Goal: Information Seeking & Learning: Learn about a topic

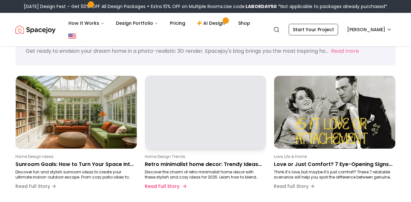
scroll to position [70, 0]
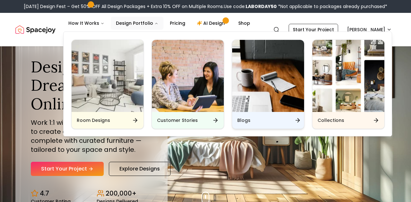
click at [258, 119] on div "Blogs" at bounding box center [268, 120] width 72 height 17
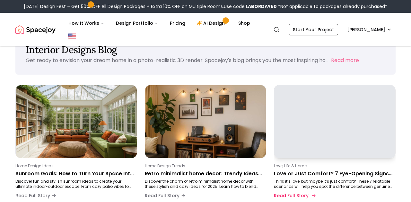
scroll to position [25, 0]
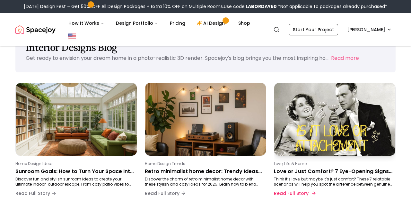
click at [322, 166] on div "Love, Life & Home Love or Just Comfort? 7 Eye-Opening Signs You Can’t Ignore Th…" at bounding box center [333, 180] width 119 height 39
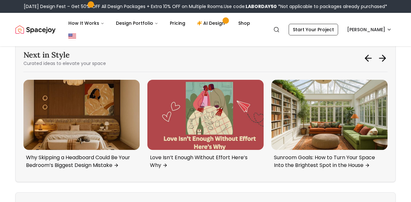
scroll to position [2259, 0]
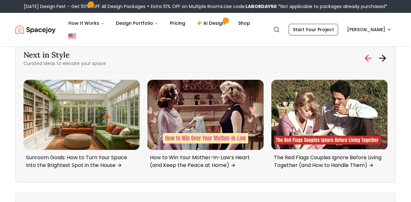
click at [367, 58] on icon at bounding box center [369, 58] width 6 height 0
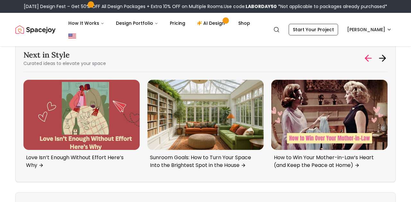
click at [366, 58] on icon at bounding box center [369, 58] width 6 height 0
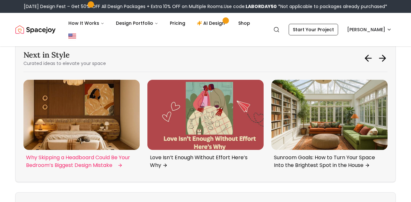
click at [84, 149] on img "4 / 6" at bounding box center [81, 115] width 116 height 70
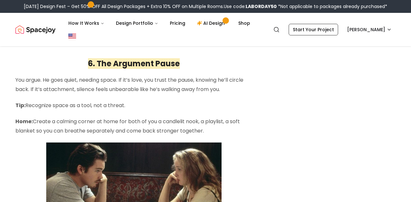
scroll to position [1680, 0]
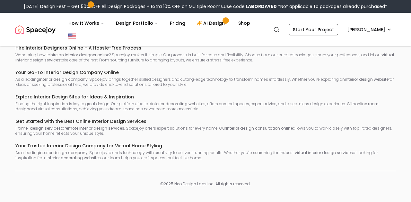
scroll to position [25, 0]
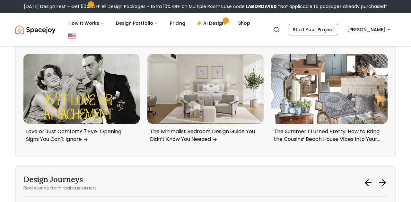
scroll to position [2357, 0]
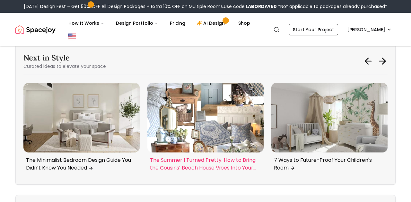
click at [208, 137] on img "5 / 6" at bounding box center [205, 118] width 116 height 70
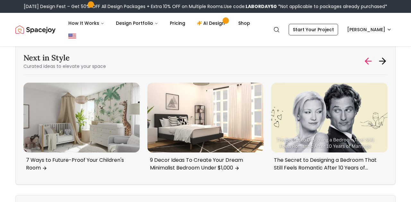
click at [366, 56] on icon at bounding box center [368, 61] width 10 height 10
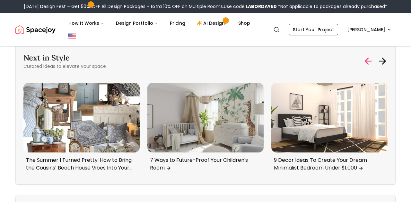
click at [366, 56] on icon at bounding box center [368, 61] width 10 height 10
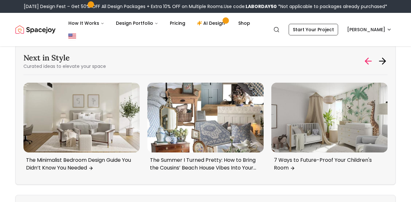
click at [366, 56] on icon at bounding box center [368, 61] width 10 height 10
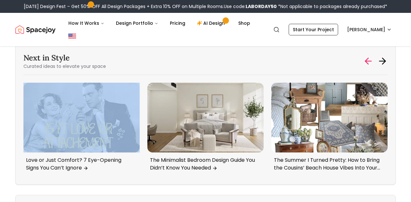
click at [366, 56] on icon at bounding box center [368, 61] width 10 height 10
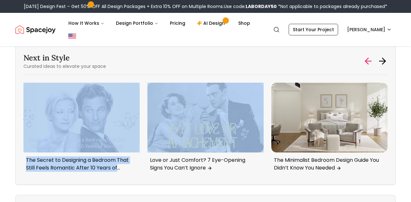
click at [366, 56] on icon at bounding box center [368, 61] width 10 height 10
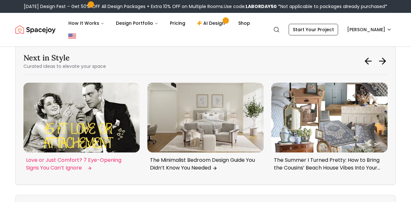
click at [88, 122] on img "3 / 6" at bounding box center [81, 118] width 116 height 70
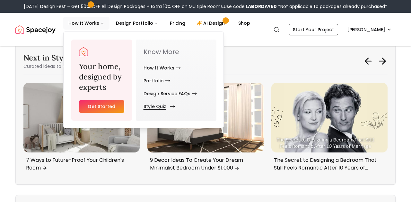
click at [155, 107] on link "Style Quiz" at bounding box center [158, 106] width 29 height 13
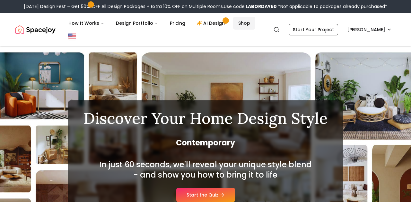
click at [235, 23] on link "Shop" at bounding box center [244, 23] width 22 height 13
click at [150, 0] on div "Labor Day Design Fest – Get 50% OFF All Design Packages + Extra 10% OFF on Mult…" at bounding box center [205, 6] width 411 height 13
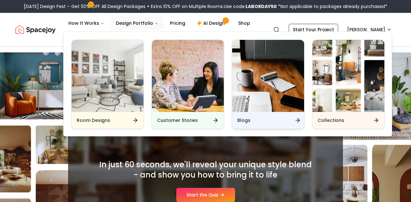
click at [242, 115] on div "Blogs" at bounding box center [268, 120] width 72 height 17
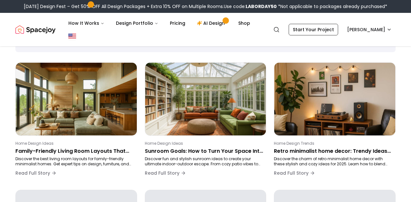
scroll to position [44, 0]
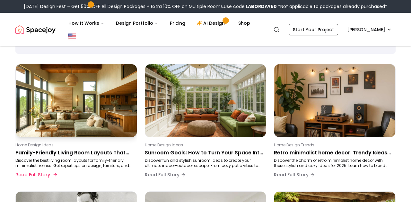
click at [121, 149] on p "Family-Friendly Living Room Layouts That Balance Style and Comfort" at bounding box center [74, 153] width 119 height 8
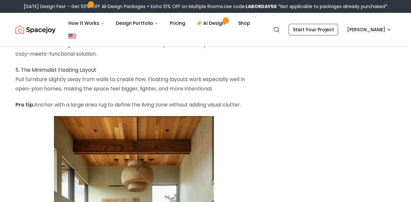
scroll to position [917, 0]
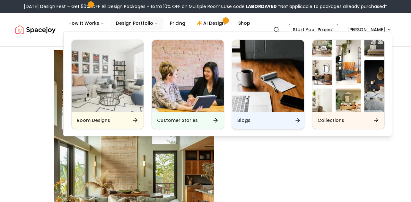
click at [247, 118] on h6 "Blogs" at bounding box center [243, 120] width 13 height 6
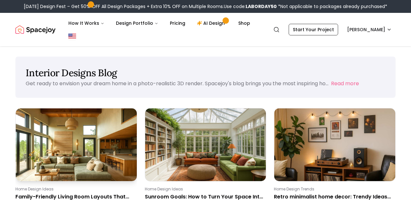
click at [54, 187] on p "Home Design Ideas" at bounding box center [74, 188] width 119 height 5
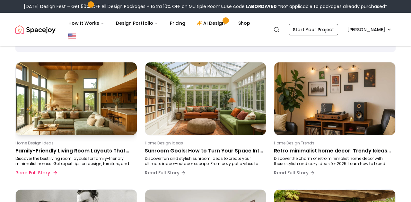
scroll to position [52, 0]
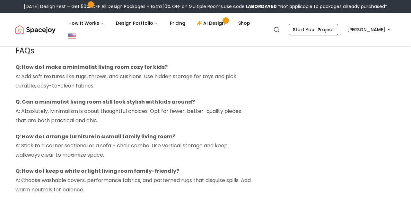
scroll to position [1480, 0]
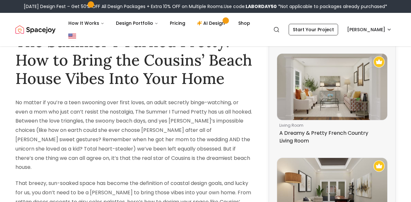
scroll to position [4, 0]
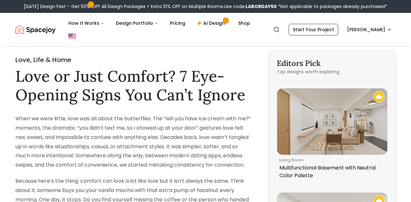
click at [105, 43] on nav "Spacejoy Search NI How It Works Design Portfolio Pricing AI Design Shop Search …" at bounding box center [205, 29] width 380 height 33
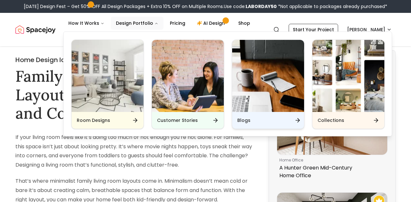
click at [234, 117] on div "Blogs" at bounding box center [268, 120] width 72 height 17
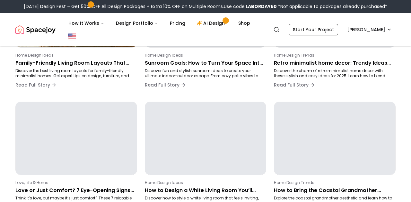
scroll to position [146, 0]
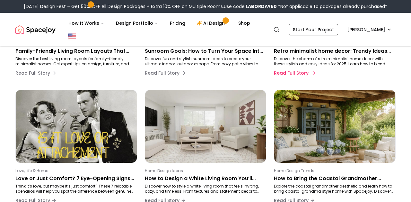
click at [312, 56] on div "Home Design Trends Retro minimalist home decor: Trendy Ideas for a Cozy, Modern…" at bounding box center [333, 60] width 119 height 39
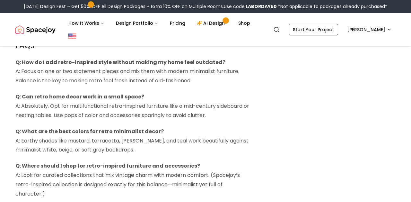
scroll to position [1708, 0]
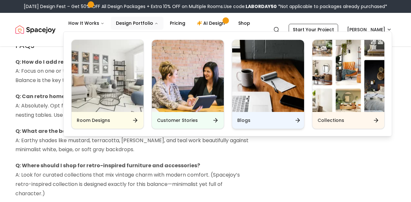
click at [238, 117] on div "Blogs" at bounding box center [268, 120] width 72 height 17
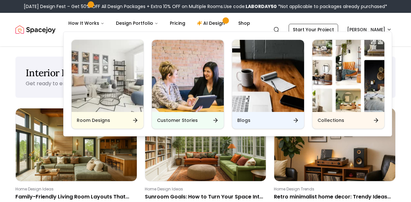
scroll to position [74, 0]
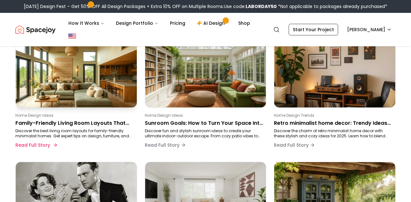
click at [108, 129] on p "Discover the best living room layouts for family-friendly minimalist homes. Get…" at bounding box center [74, 133] width 119 height 10
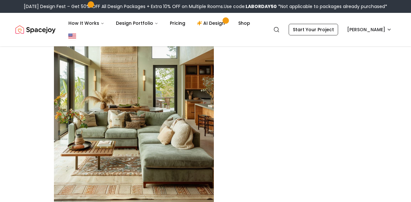
scroll to position [589, 0]
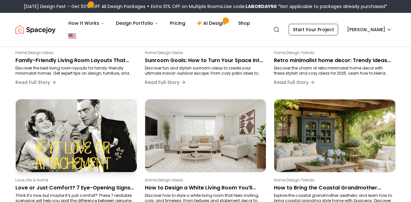
scroll to position [137, 0]
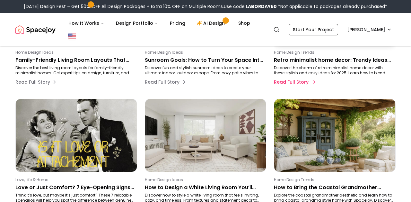
click at [294, 73] on p "Discover the charm of retro minimalist home decor with these stylish and cozy i…" at bounding box center [333, 70] width 119 height 10
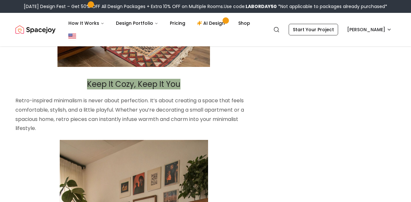
scroll to position [1343, 0]
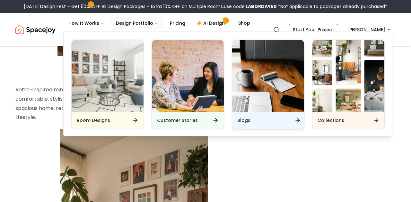
click at [240, 118] on h6 "Blogs" at bounding box center [243, 120] width 13 height 6
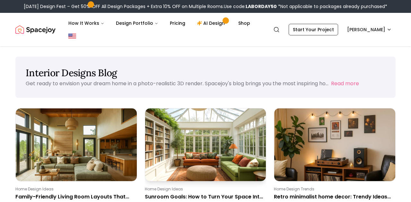
scroll to position [68, 0]
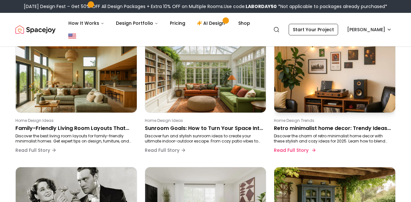
click at [289, 129] on p "Retro minimalist home decor: Trendy Ideas for a Cozy, Modern Aesthetic" at bounding box center [333, 128] width 119 height 8
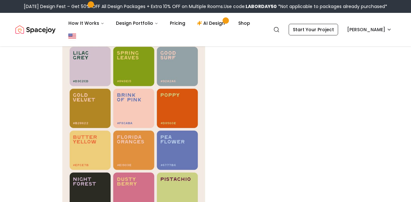
scroll to position [725, 0]
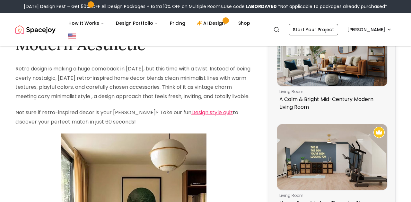
scroll to position [1343, 0]
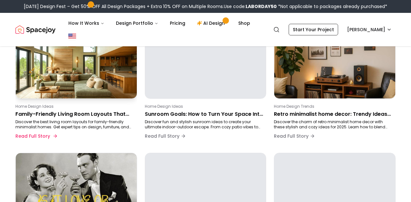
scroll to position [67, 0]
